Goal: Task Accomplishment & Management: Use online tool/utility

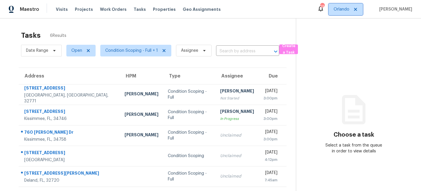
click at [349, 10] on span "Orlando" at bounding box center [341, 9] width 16 height 6
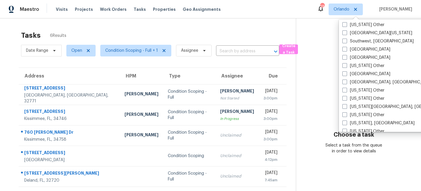
scroll to position [830, 0]
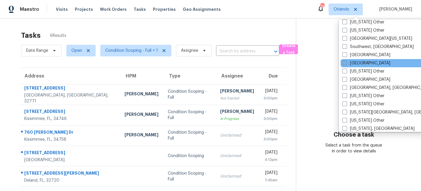
click at [349, 65] on label "Tampa" at bounding box center [366, 63] width 48 height 6
click at [346, 64] on input "Tampa" at bounding box center [344, 62] width 4 height 4
checkbox input "true"
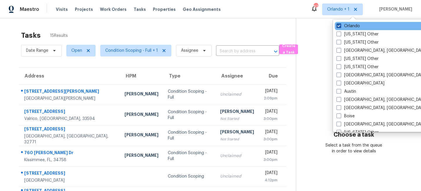
click at [347, 25] on label "Orlando" at bounding box center [347, 26] width 23 height 6
click at [340, 25] on input "Orlando" at bounding box center [338, 25] width 4 height 4
checkbox input "false"
